Goal: Navigation & Orientation: Find specific page/section

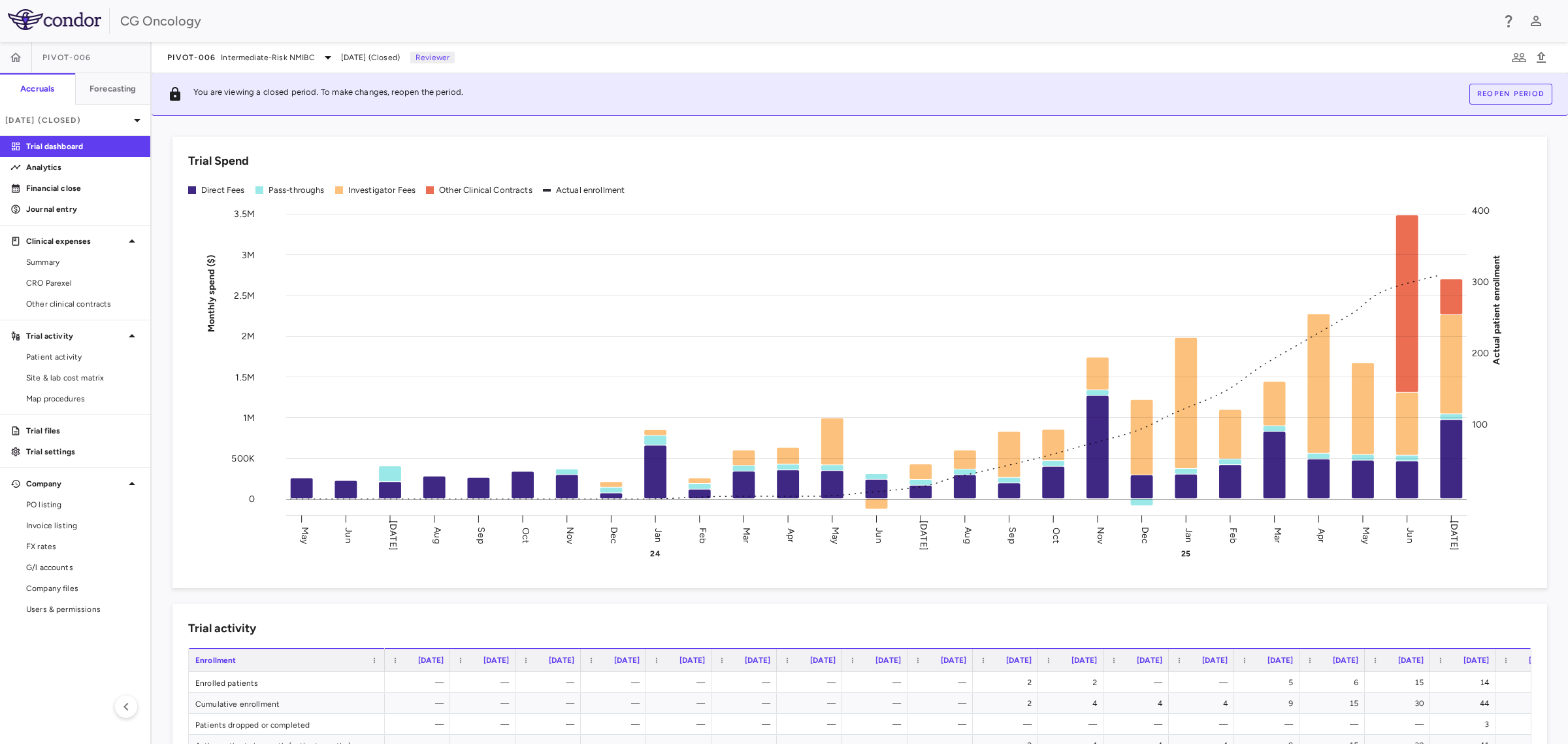
drag, startPoint x: 63, startPoint y: 609, endPoint x: 77, endPoint y: 620, distance: 17.8
click at [63, 609] on span "Users & permissions" at bounding box center [82, 609] width 114 height 12
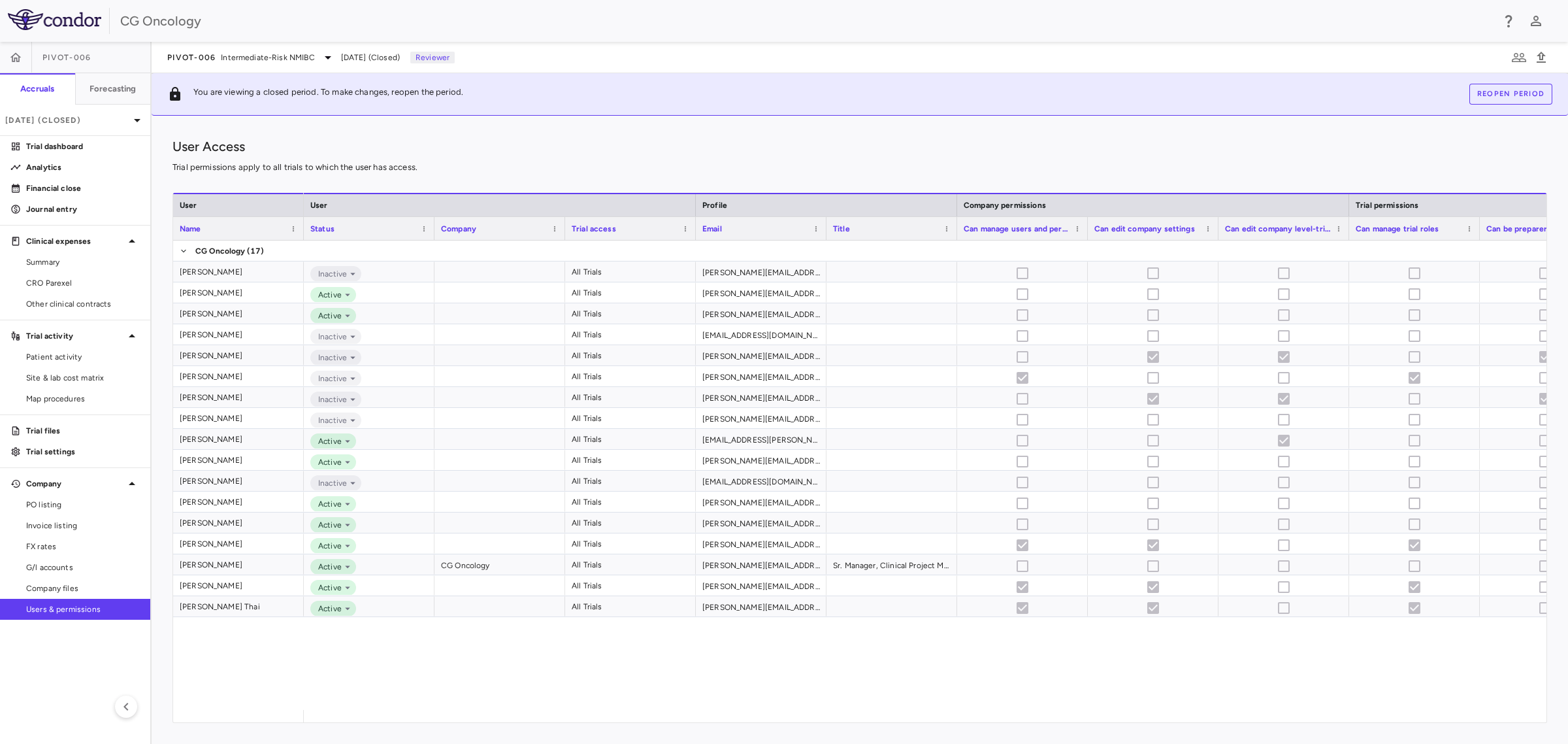
drag, startPoint x: 946, startPoint y: 709, endPoint x: 978, endPoint y: 716, distance: 32.8
click at [978, 716] on div "User Name User Profile Company permissions Trial permissions Status Company" at bounding box center [859, 457] width 1373 height 530
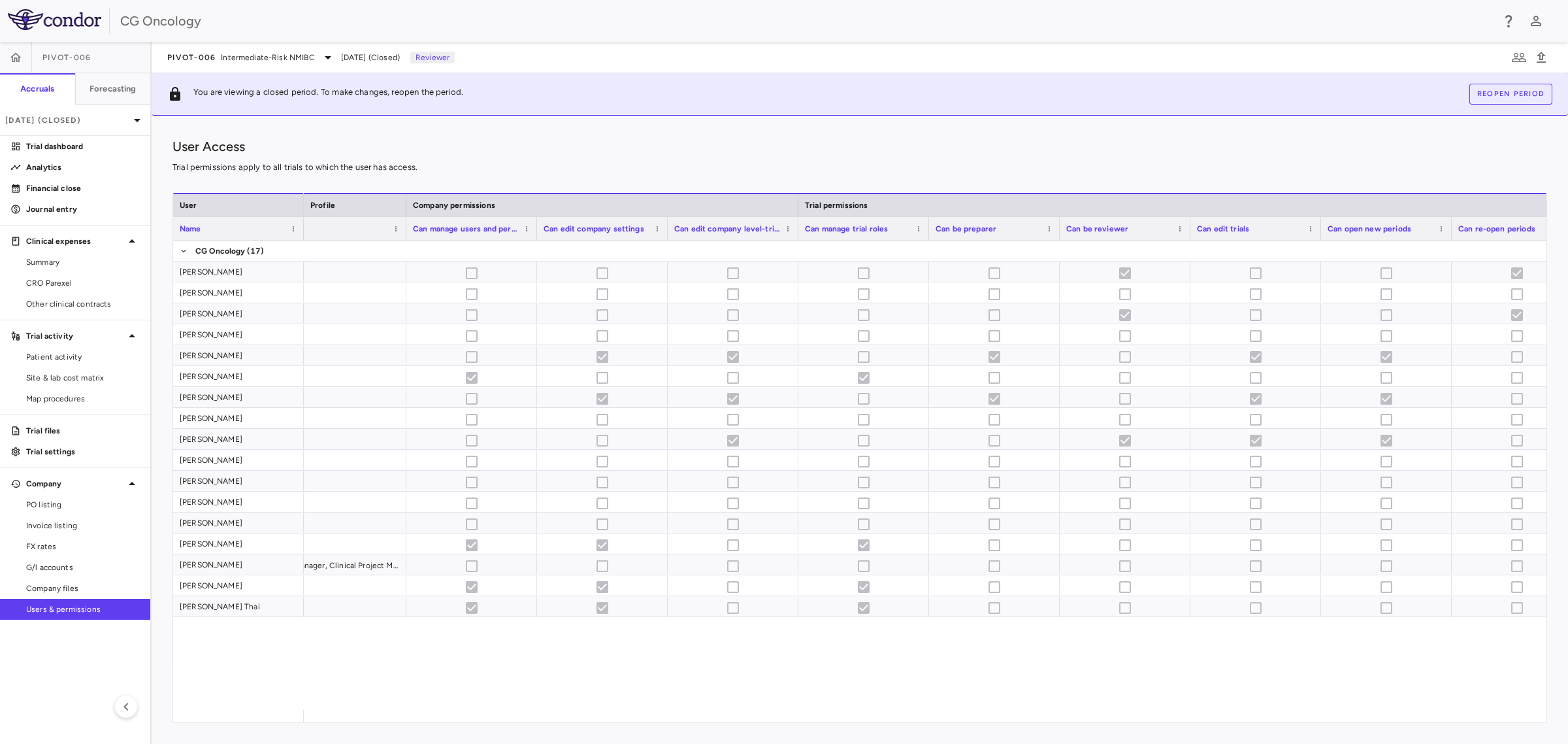
scroll to position [0, 748]
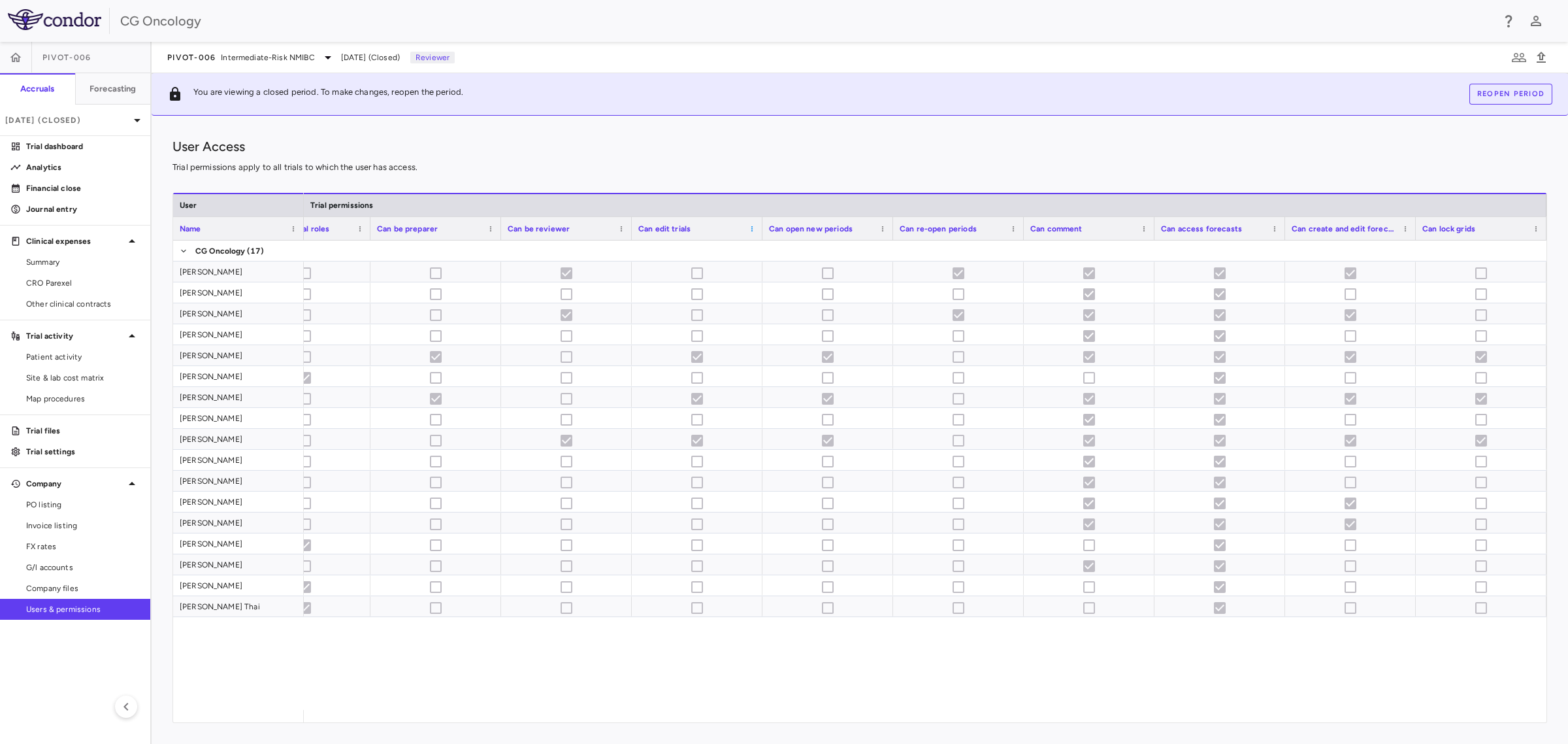
click at [752, 230] on span at bounding box center [751, 228] width 8 height 8
click at [660, 229] on span "Can edit trials" at bounding box center [664, 228] width 52 height 9
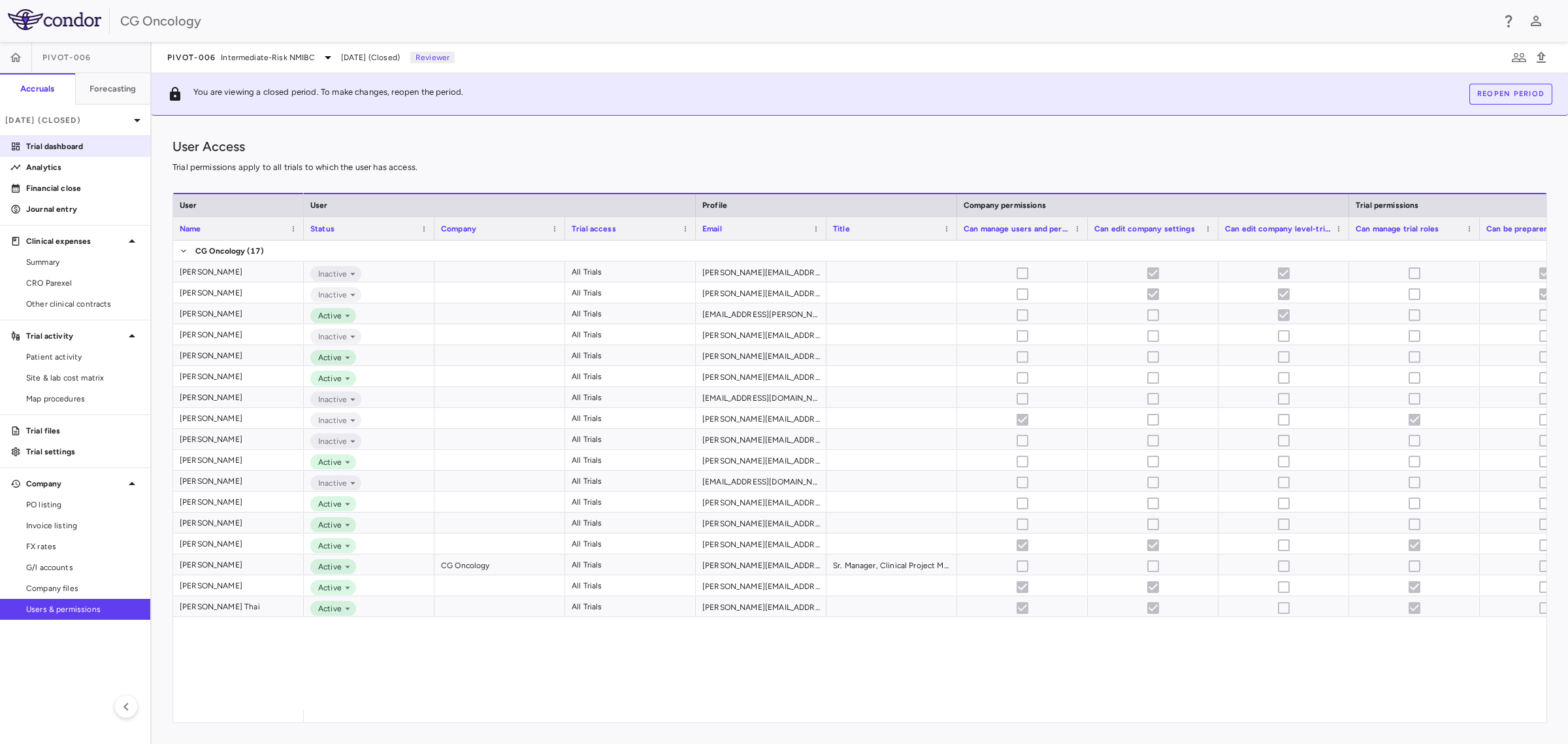
click at [77, 145] on p "Trial dashboard" at bounding box center [82, 146] width 114 height 12
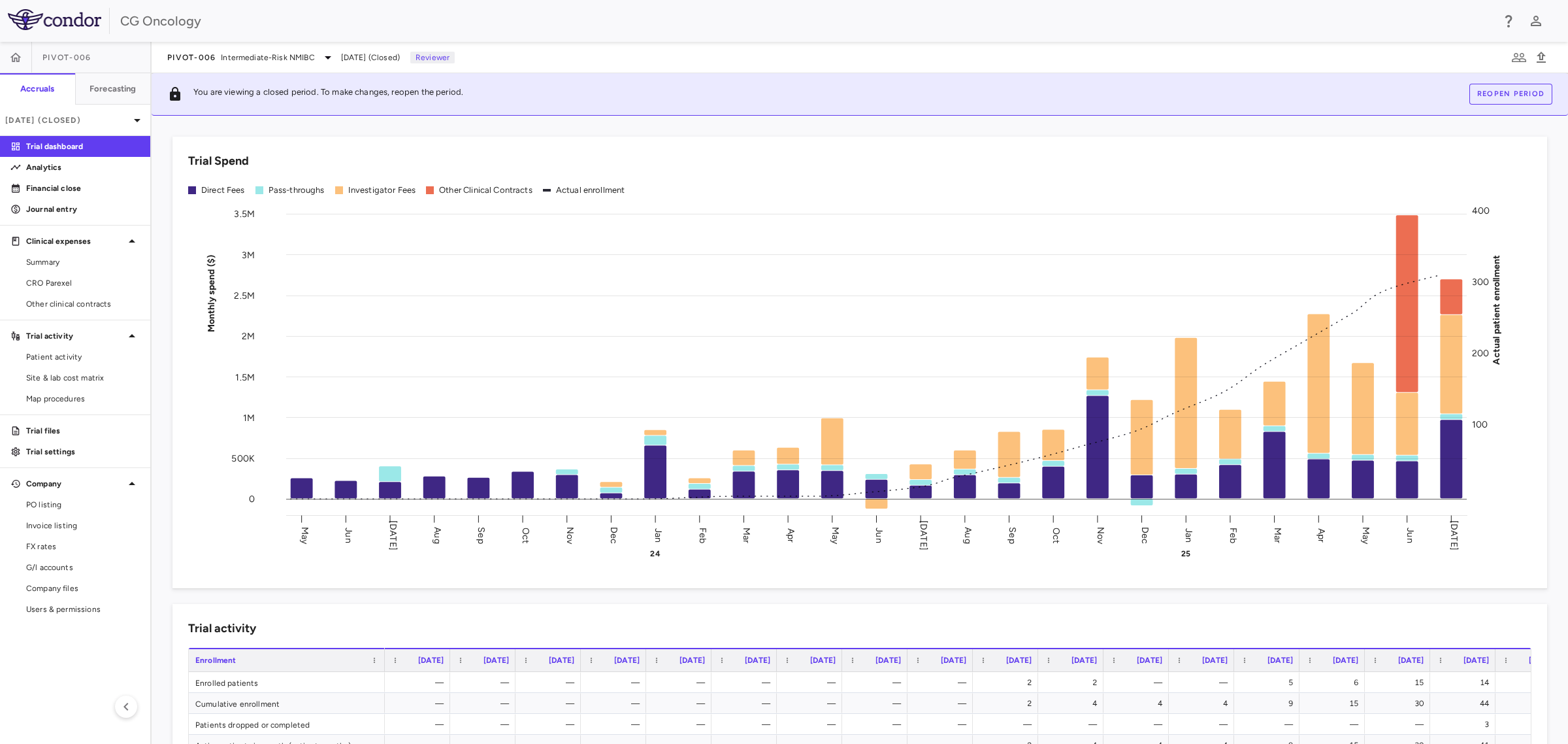
click at [64, 188] on p "Financial close" at bounding box center [82, 188] width 114 height 12
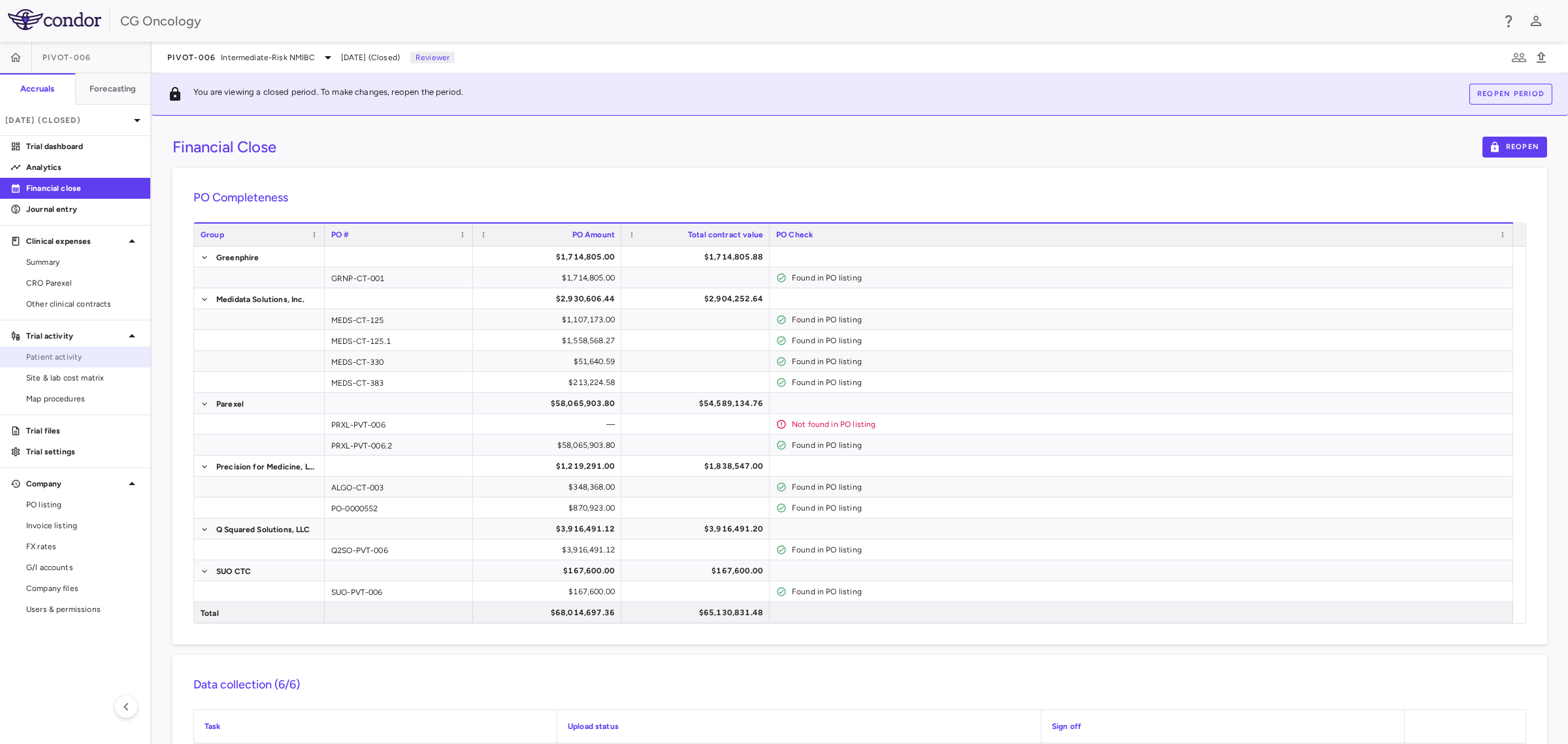
click at [77, 351] on span "Patient activity" at bounding box center [82, 357] width 114 height 12
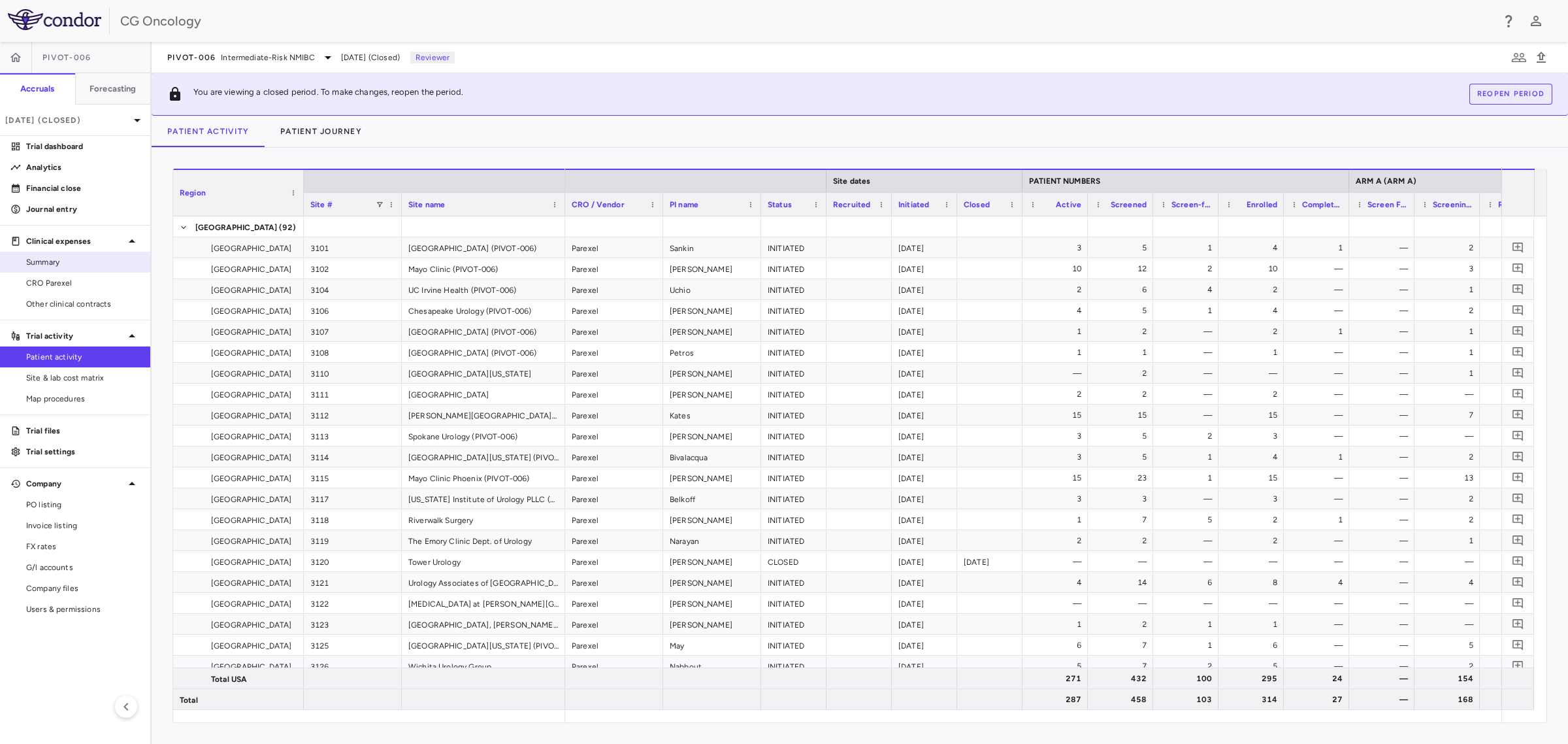
click at [64, 266] on span "Summary" at bounding box center [82, 262] width 114 height 12
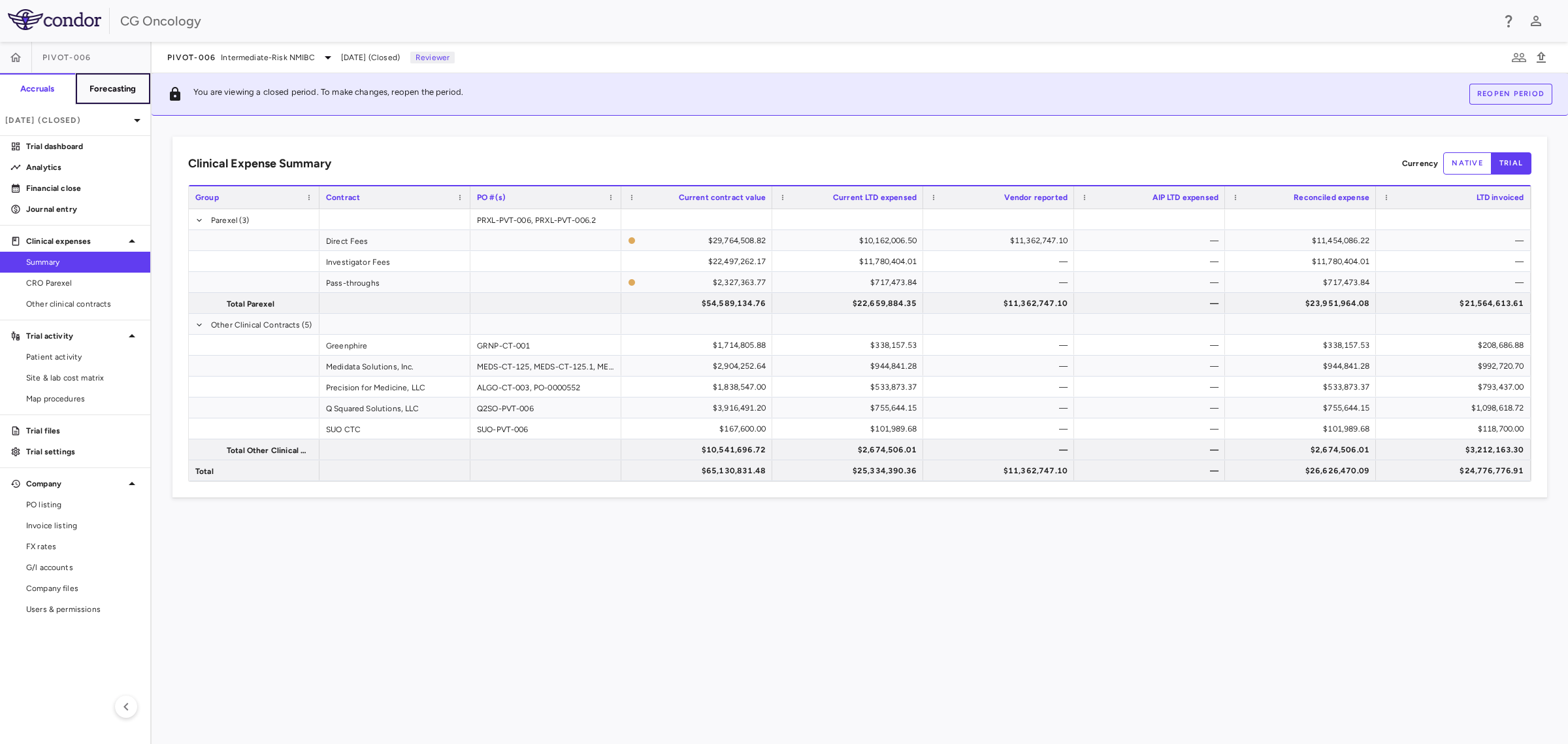
click at [112, 87] on h6 "Forecasting" at bounding box center [112, 89] width 47 height 12
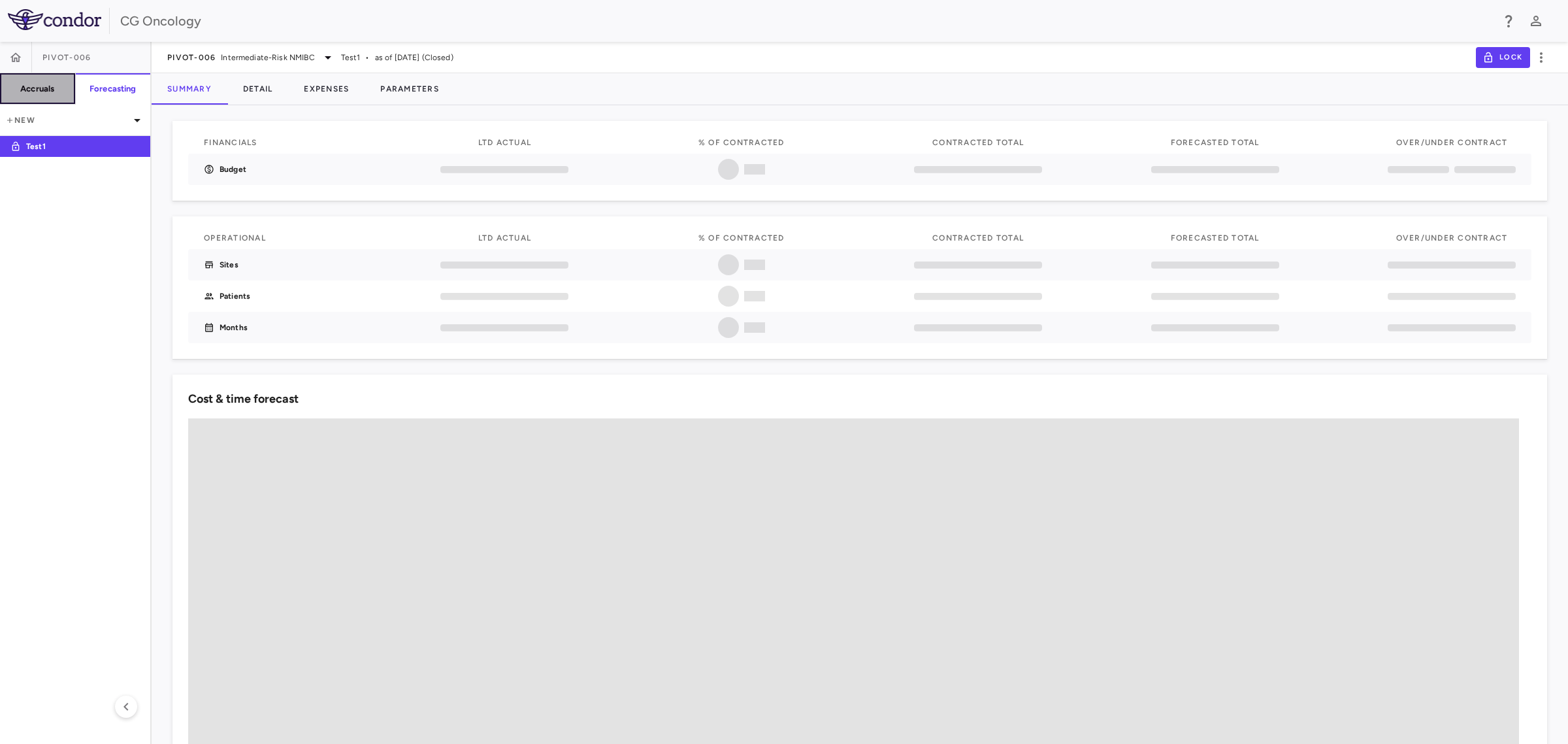
click at [29, 89] on h6 "Accruals" at bounding box center [37, 89] width 34 height 12
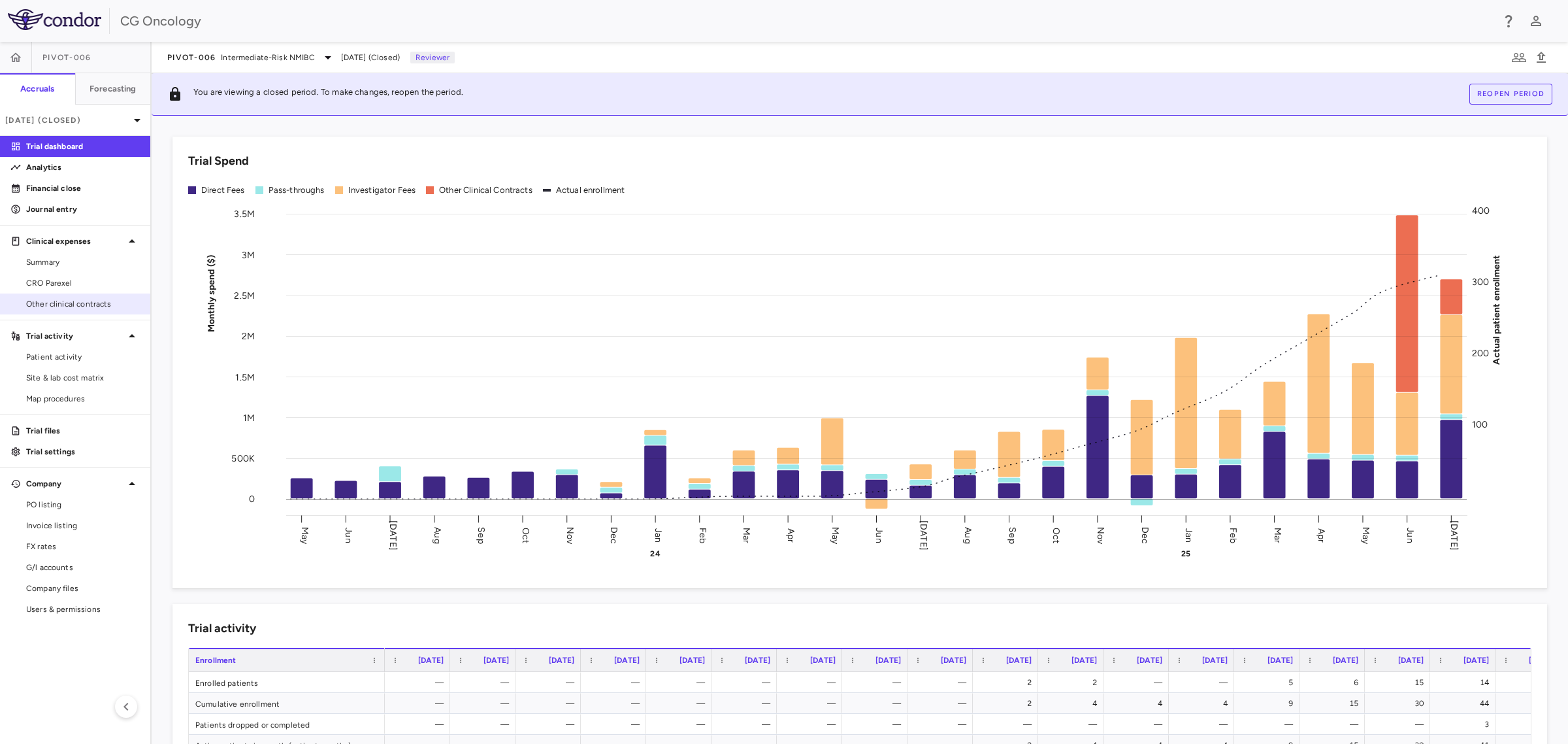
click at [93, 302] on span "Other clinical contracts" at bounding box center [82, 304] width 114 height 12
